Goal: Information Seeking & Learning: Learn about a topic

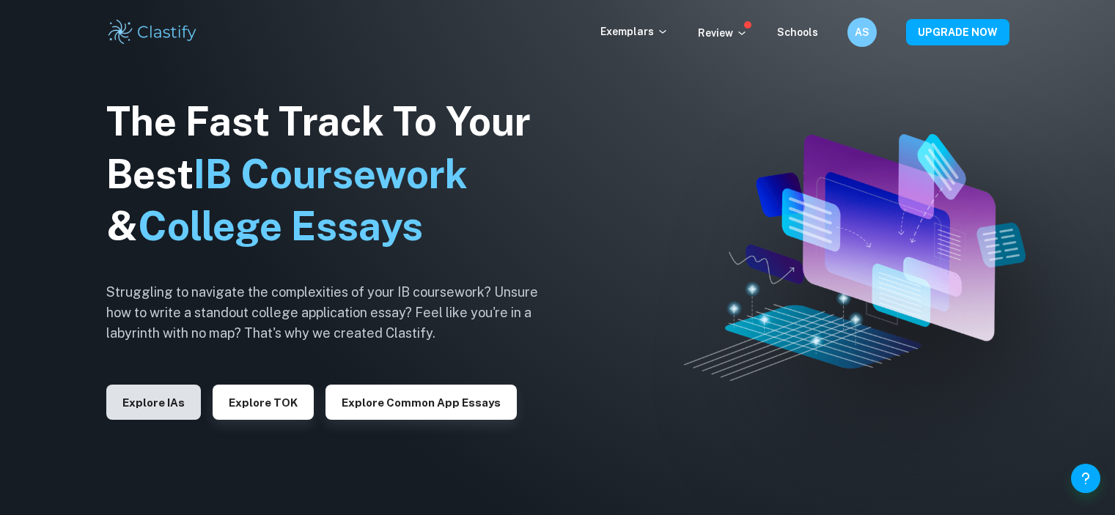
click at [160, 408] on div "The Fast Track To Your Best IB Coursework & College Essays Struggling to naviga…" at bounding box center [333, 258] width 455 height 502
click at [160, 408] on button "Explore IAs" at bounding box center [153, 402] width 95 height 35
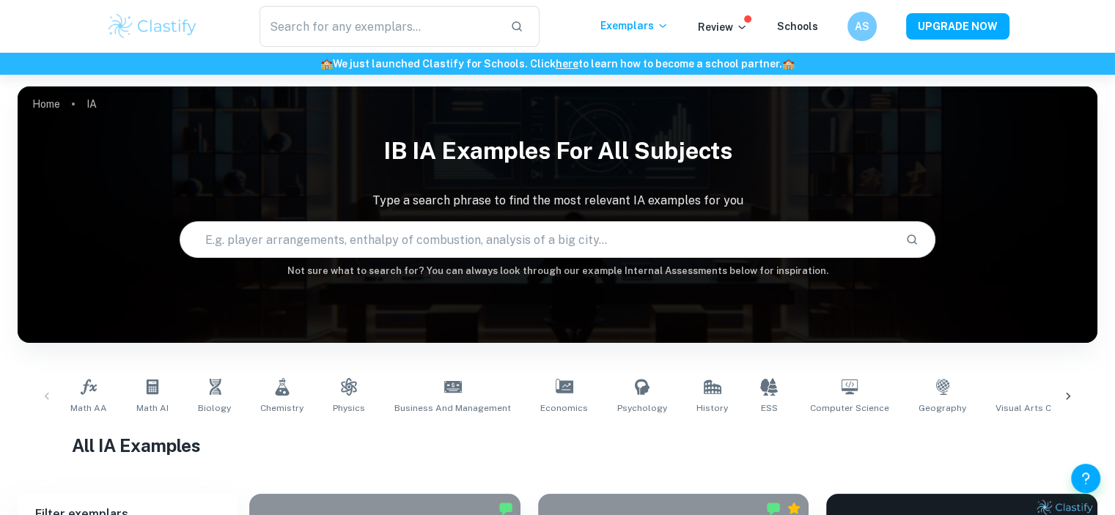
click at [323, 256] on input "text" at bounding box center [536, 239] width 713 height 41
type input "o"
type input "p"
type input "duckweed growth"
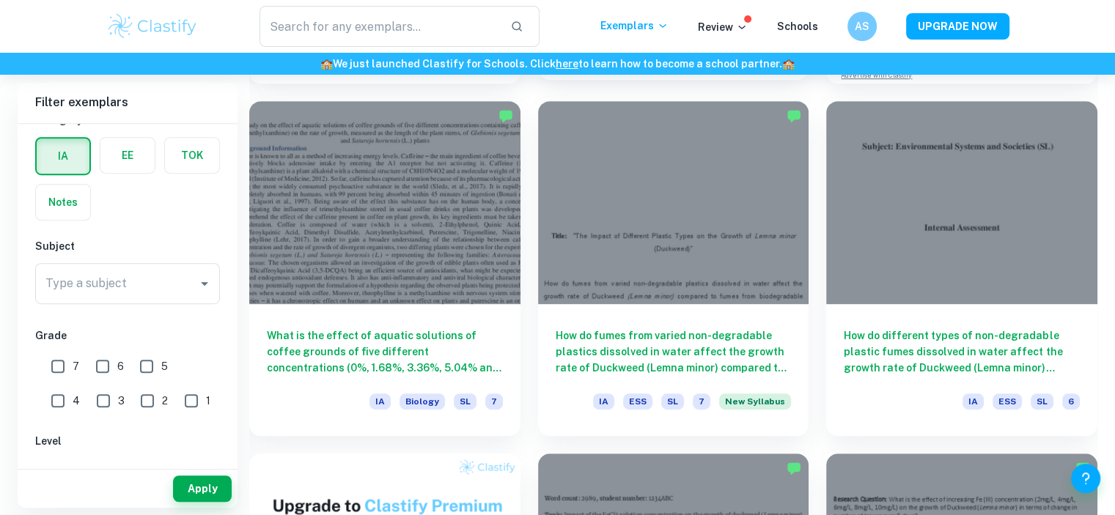
scroll to position [746, 0]
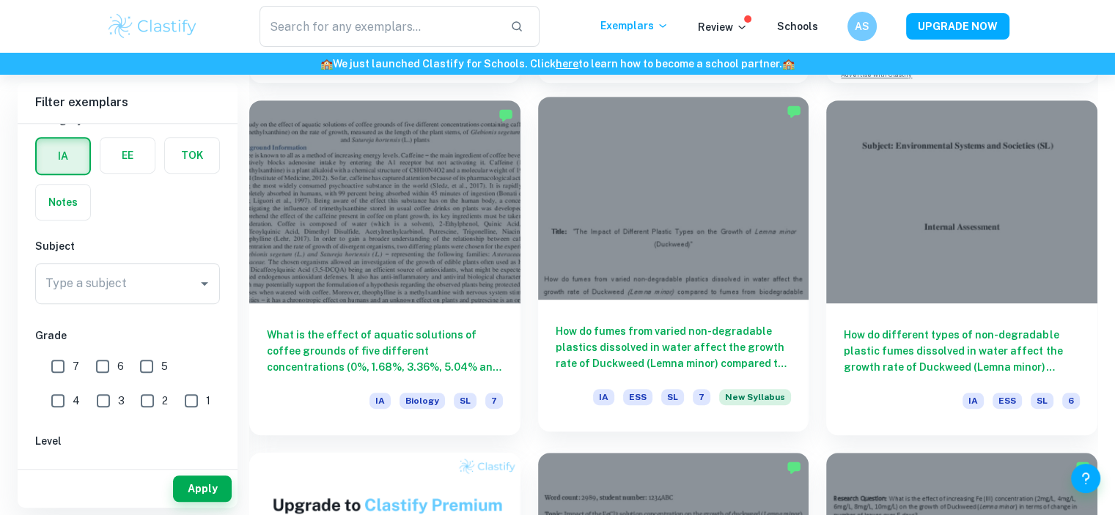
click at [709, 355] on h6 "How do fumes from varied non-degradable plastics dissolved in water affect the …" at bounding box center [674, 347] width 236 height 48
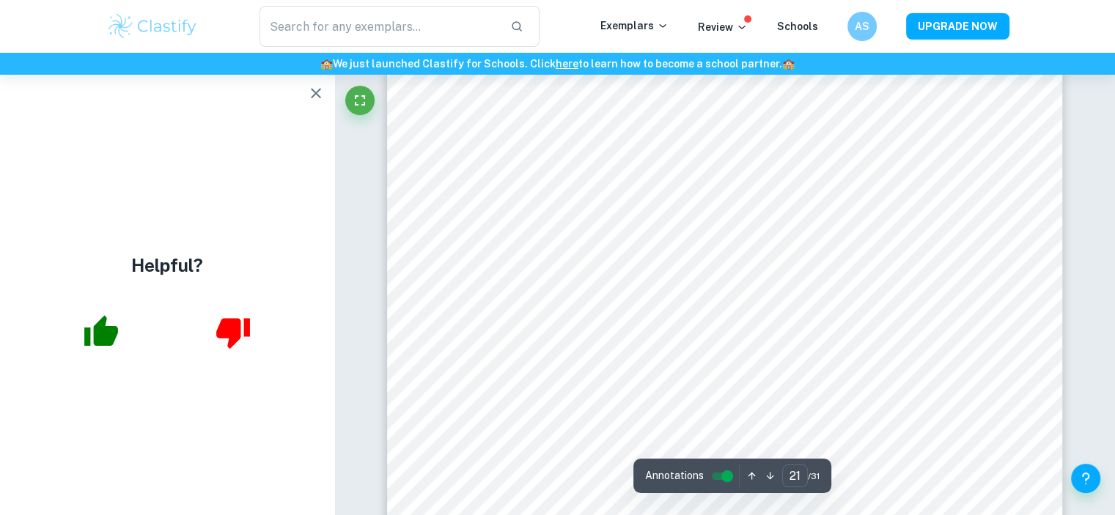
scroll to position [18451, 0]
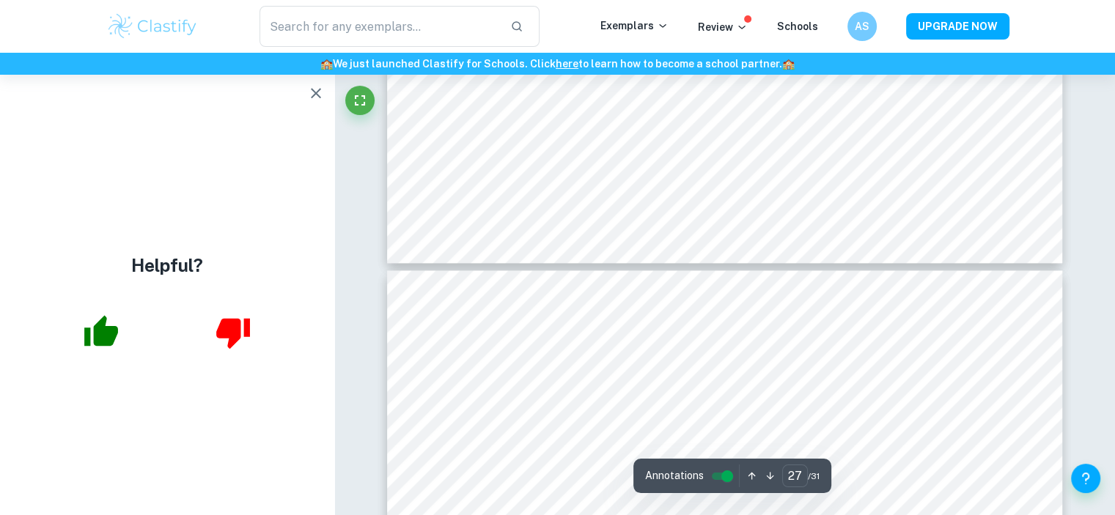
type input "28"
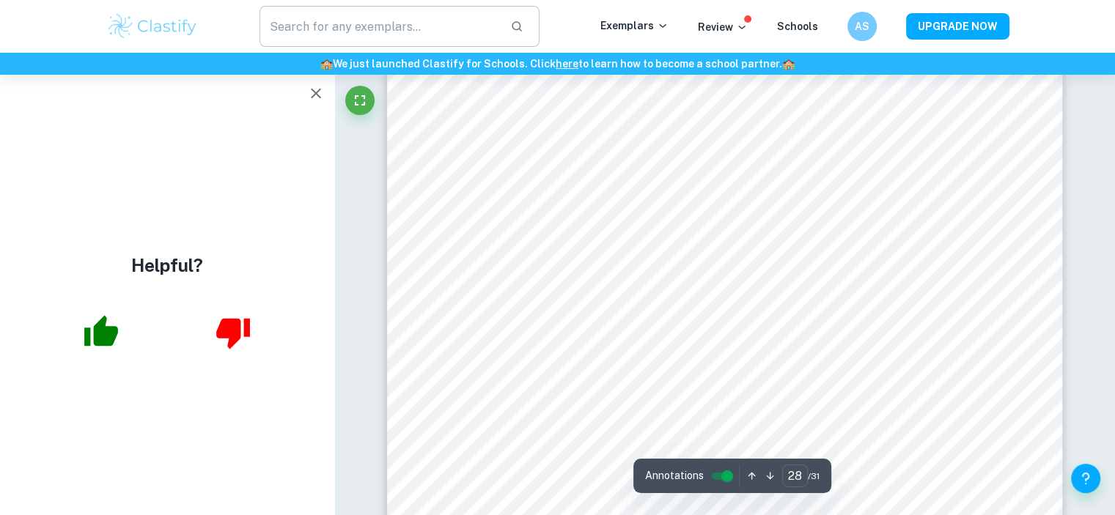
scroll to position [24770, 0]
